Goal: Find specific page/section

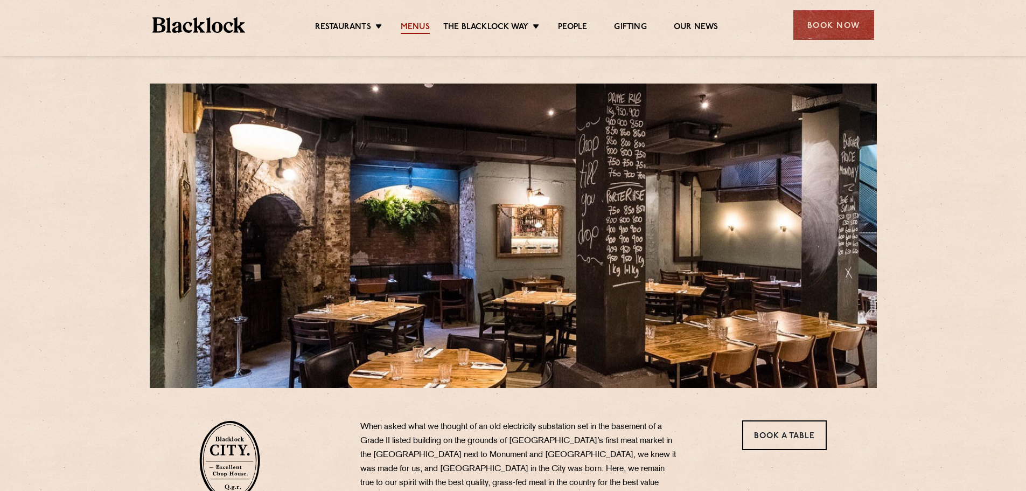
click at [408, 24] on link "Menus" at bounding box center [415, 28] width 29 height 12
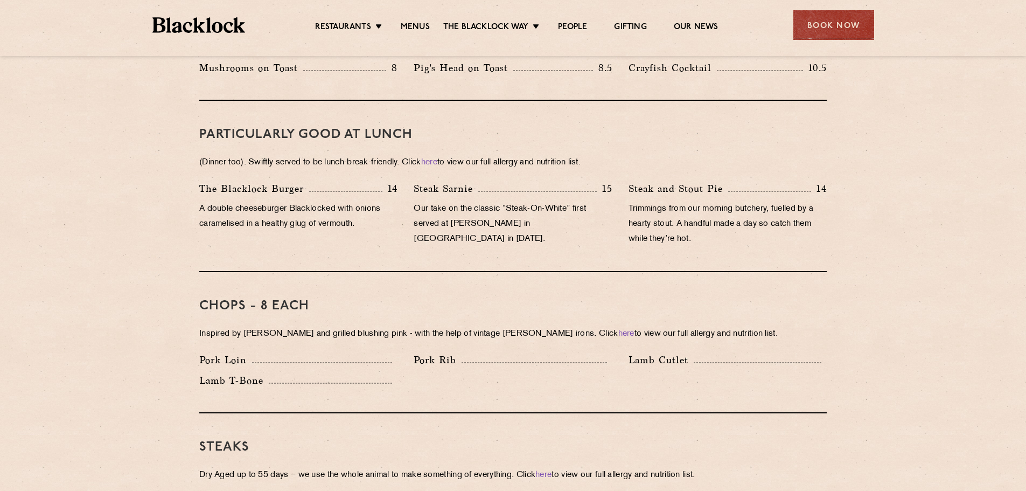
scroll to position [485, 0]
